Goal: Find contact information: Find contact information

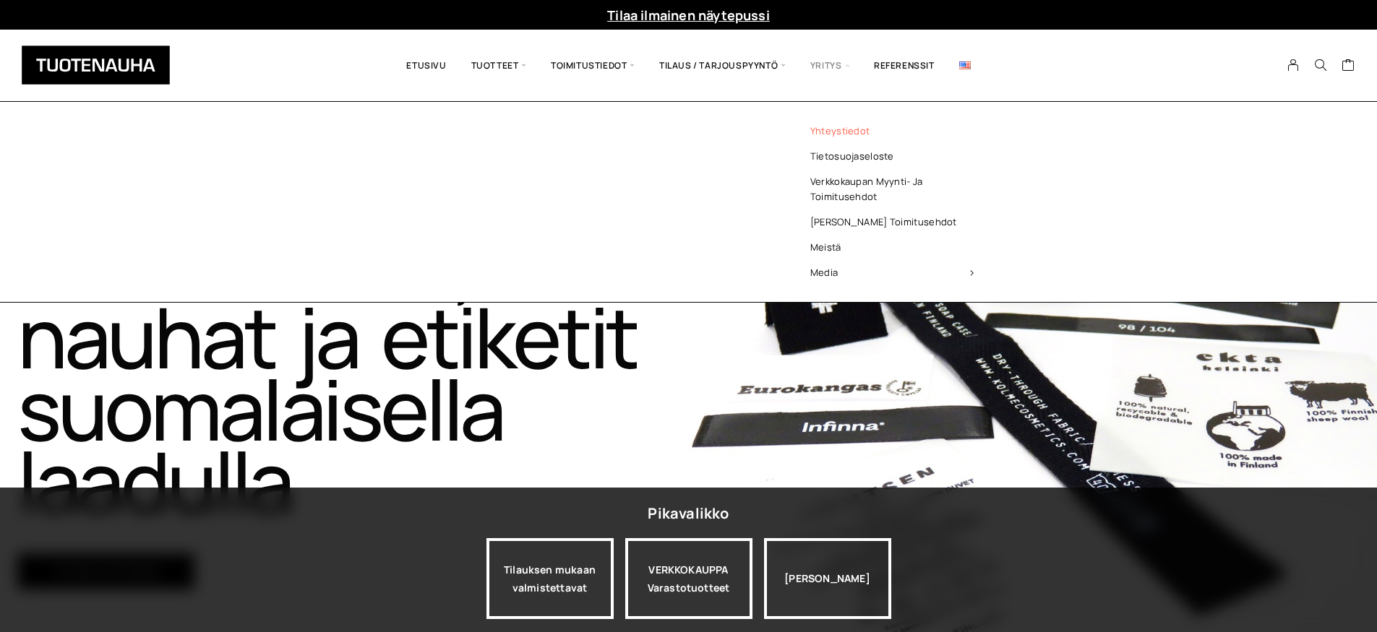
click at [848, 136] on link "Yhteystiedot" at bounding box center [892, 131] width 210 height 25
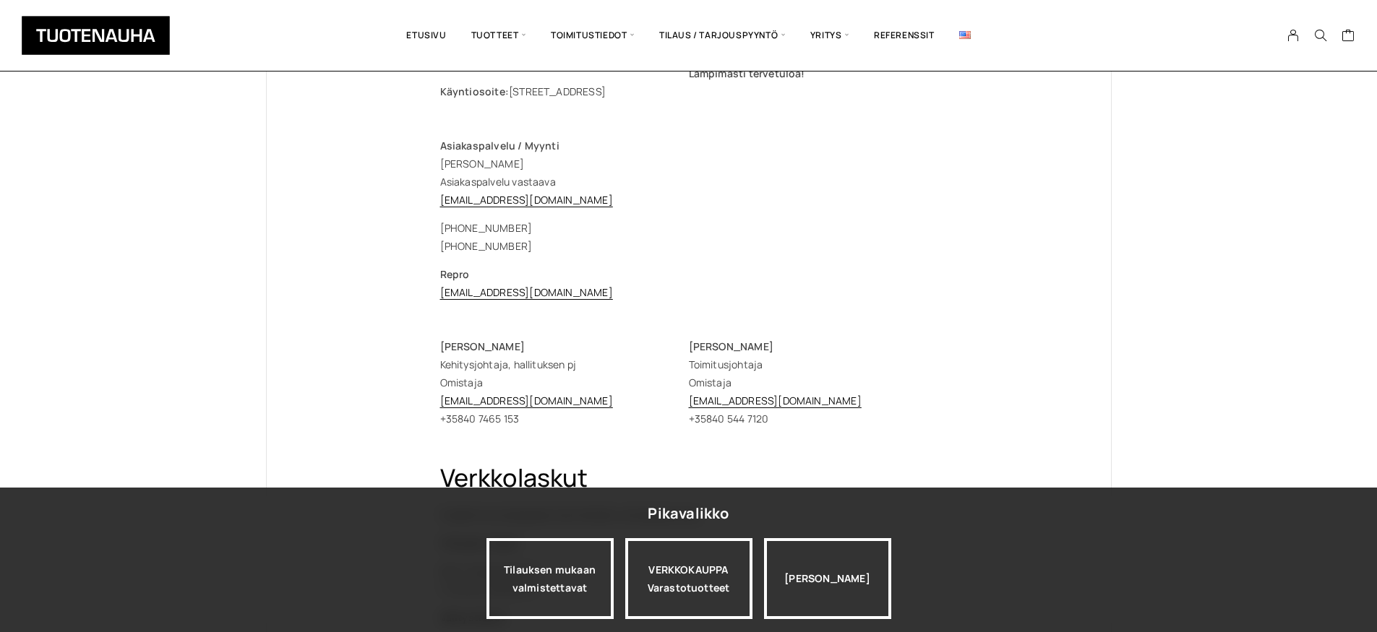
scroll to position [239, 0]
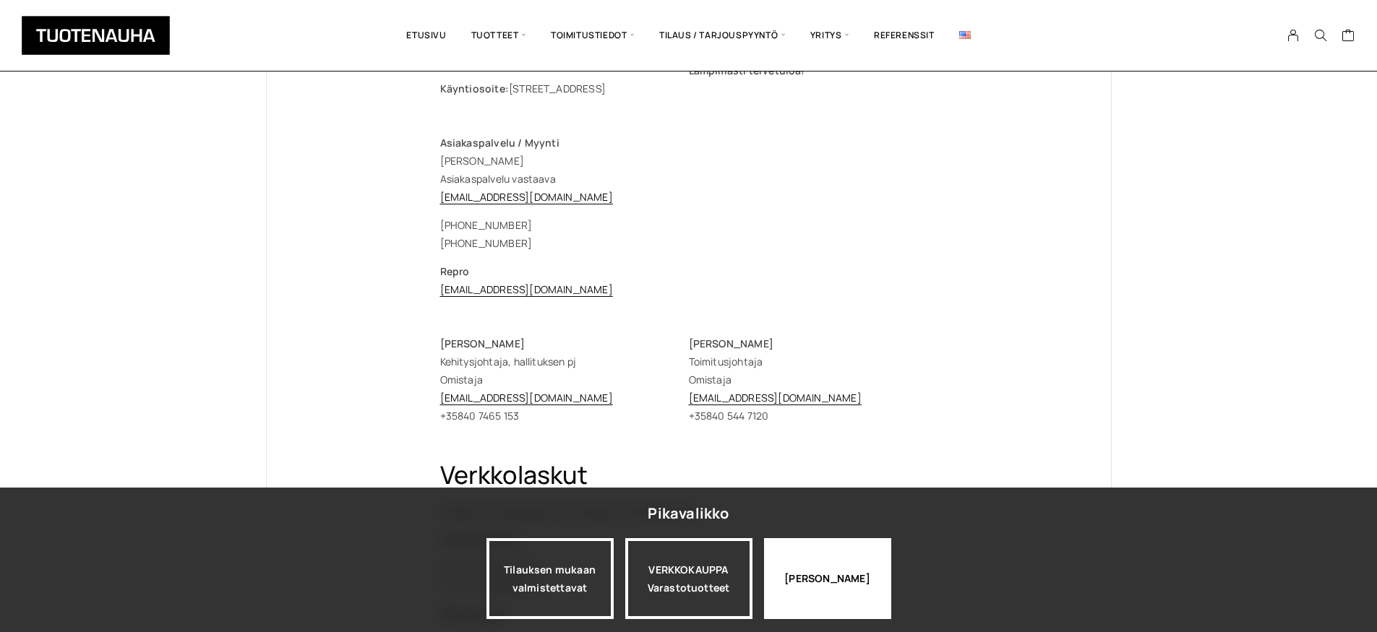
click at [849, 573] on div "[PERSON_NAME]" at bounding box center [827, 579] width 127 height 81
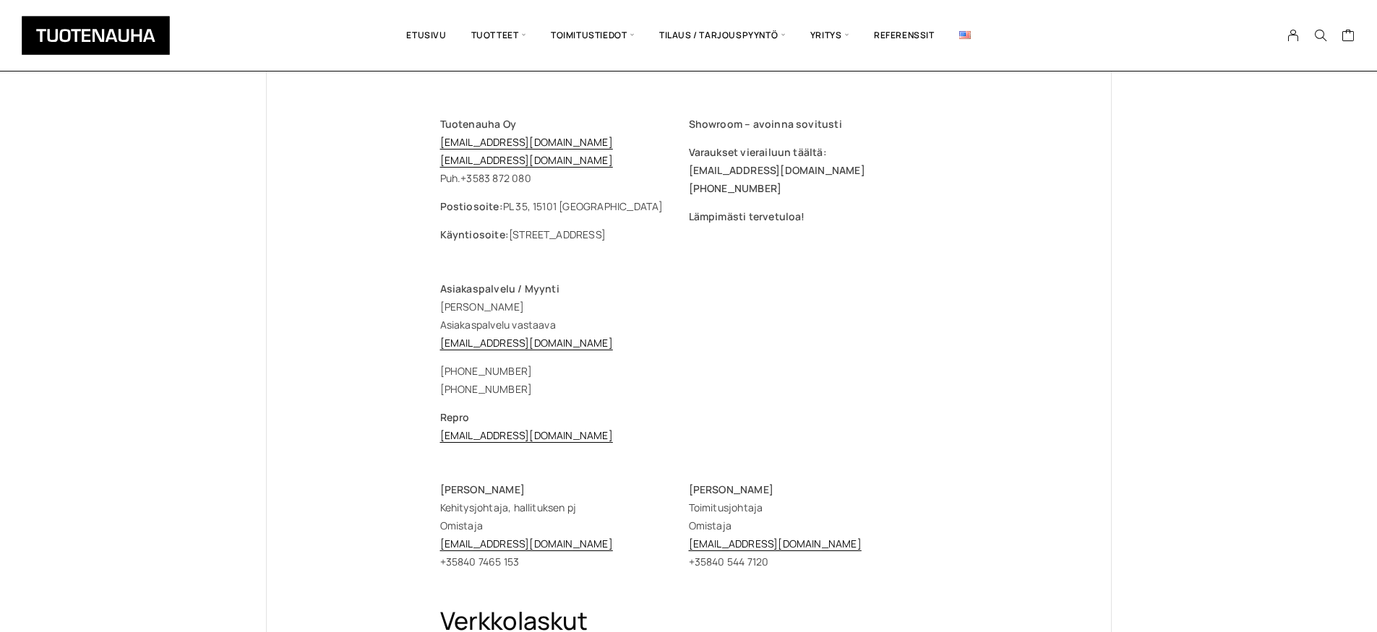
scroll to position [101, 0]
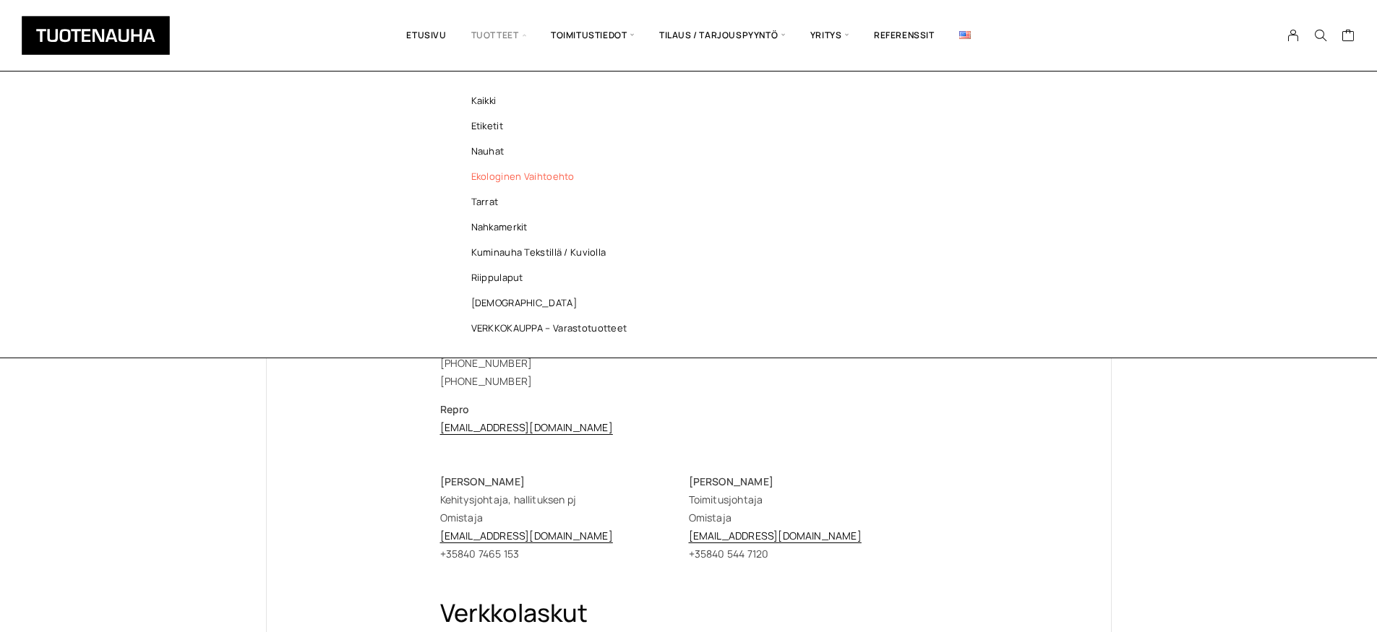
click at [502, 183] on link "Ekologinen vaihtoehto" at bounding box center [553, 176] width 210 height 25
